Goal: Task Accomplishment & Management: Complete application form

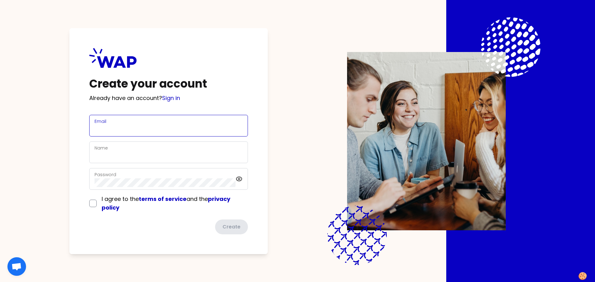
click at [141, 127] on input "Email" at bounding box center [169, 129] width 148 height 9
type input "[PERSON_NAME][EMAIL_ADDRESS][PERSON_NAME][DOMAIN_NAME]"
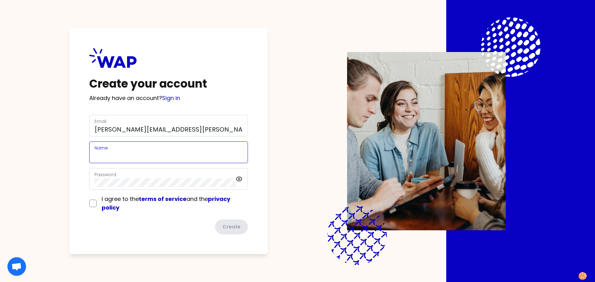
click at [143, 154] on input "Name" at bounding box center [169, 156] width 148 height 9
type input "[PERSON_NAME]"
click at [93, 205] on input "checkbox" at bounding box center [92, 203] width 7 height 7
checkbox input "true"
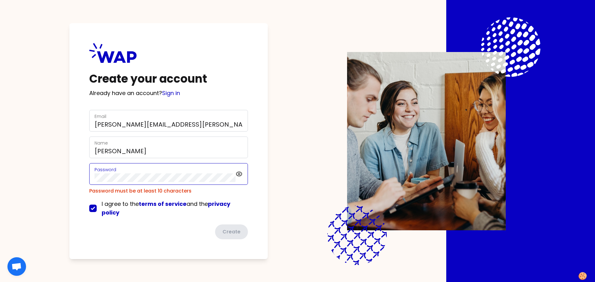
click at [53, 181] on div "Create your account Already have an account? Sign in Email [PERSON_NAME][EMAIL_…" at bounding box center [298, 141] width 516 height 282
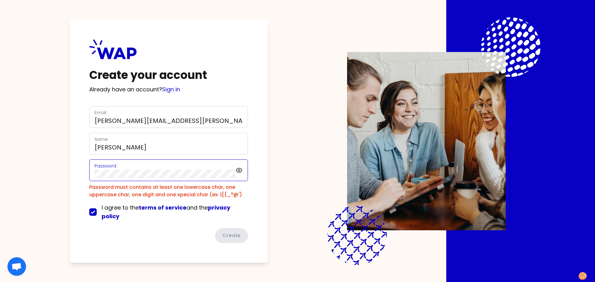
click at [62, 172] on div "Create your account Already have an account? Sign in Email [PERSON_NAME][EMAIL_…" at bounding box center [298, 141] width 516 height 282
click at [68, 179] on div "Create your account Already have an account? Sign in Email [PERSON_NAME][EMAIL_…" at bounding box center [298, 141] width 516 height 282
click at [148, 181] on div "Password" at bounding box center [168, 171] width 159 height 22
click at [81, 173] on div "Create your account Already have an account? Sign in Email [PERSON_NAME][EMAIL_…" at bounding box center [168, 142] width 198 height 244
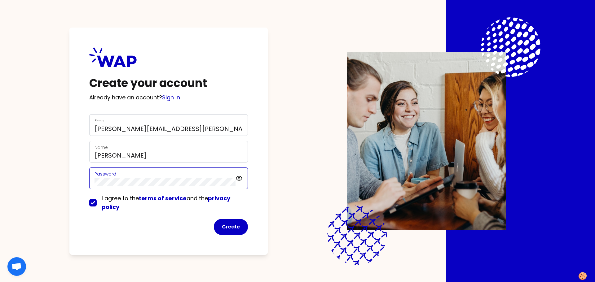
click at [51, 188] on div "Create your account Already have an account? Sign in Email [PERSON_NAME][EMAIL_…" at bounding box center [298, 141] width 516 height 282
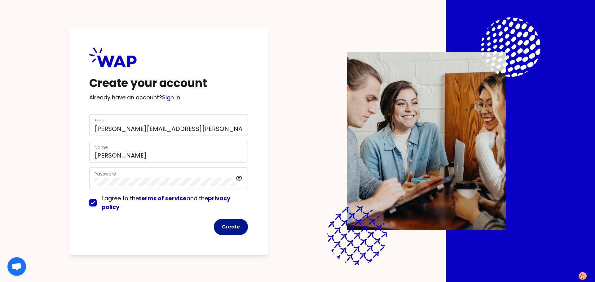
click at [231, 221] on button "Create" at bounding box center [231, 227] width 34 height 16
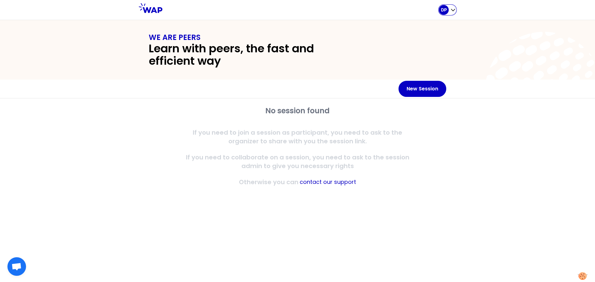
click at [451, 9] on icon "button" at bounding box center [453, 10] width 4 height 2
click at [433, 40] on span "My profile" at bounding box center [431, 42] width 27 height 9
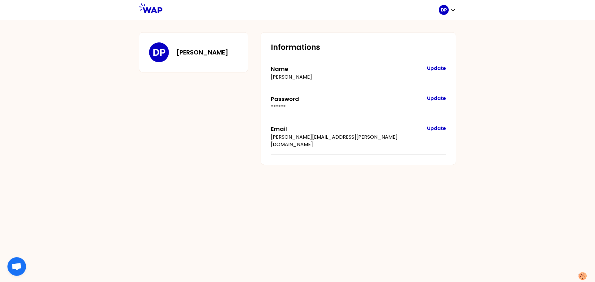
click at [158, 53] on p "DP" at bounding box center [159, 52] width 13 height 11
click at [451, 8] on icon "button" at bounding box center [453, 10] width 6 height 6
click at [440, 27] on span "Home page" at bounding box center [434, 25] width 33 height 9
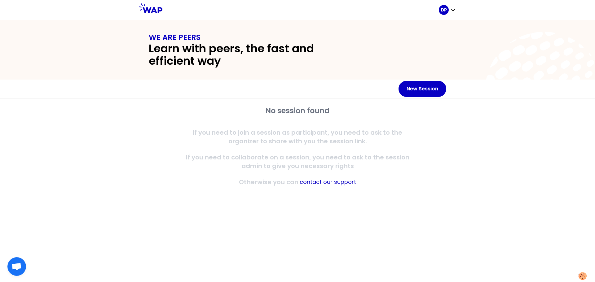
click at [130, 130] on div "No session found If you need to join a session as participant, you need to ask …" at bounding box center [297, 191] width 595 height 184
